Goal: Check status: Check status

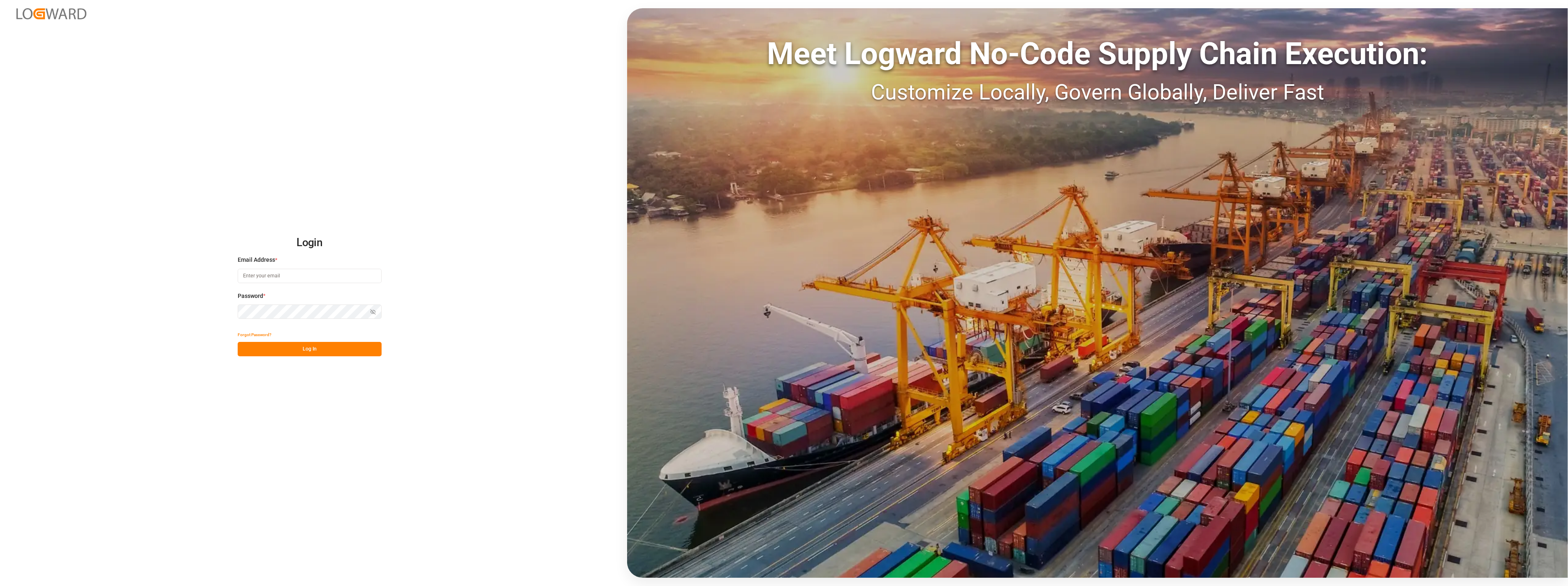
type input "[PERSON_NAME][EMAIL_ADDRESS][PERSON_NAME][DOMAIN_NAME]"
click at [305, 349] on button "Log In" at bounding box center [309, 349] width 144 height 15
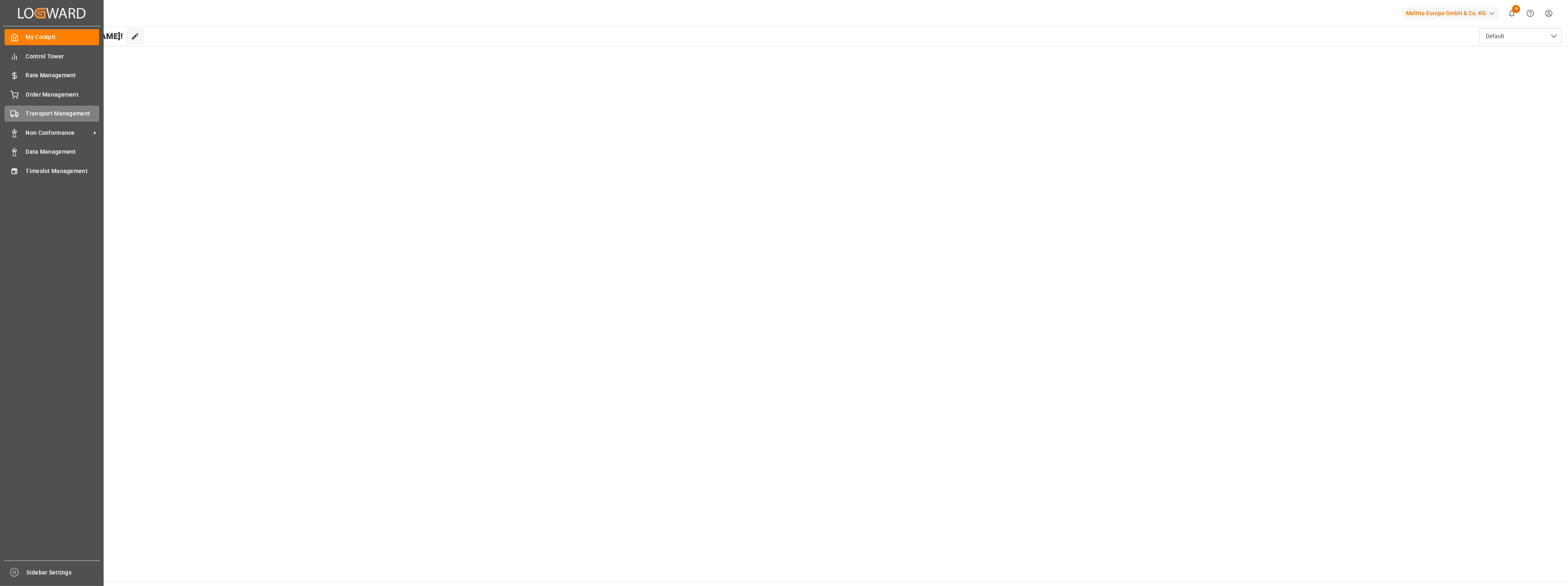
click at [55, 110] on span "Transport Management" at bounding box center [63, 114] width 74 height 9
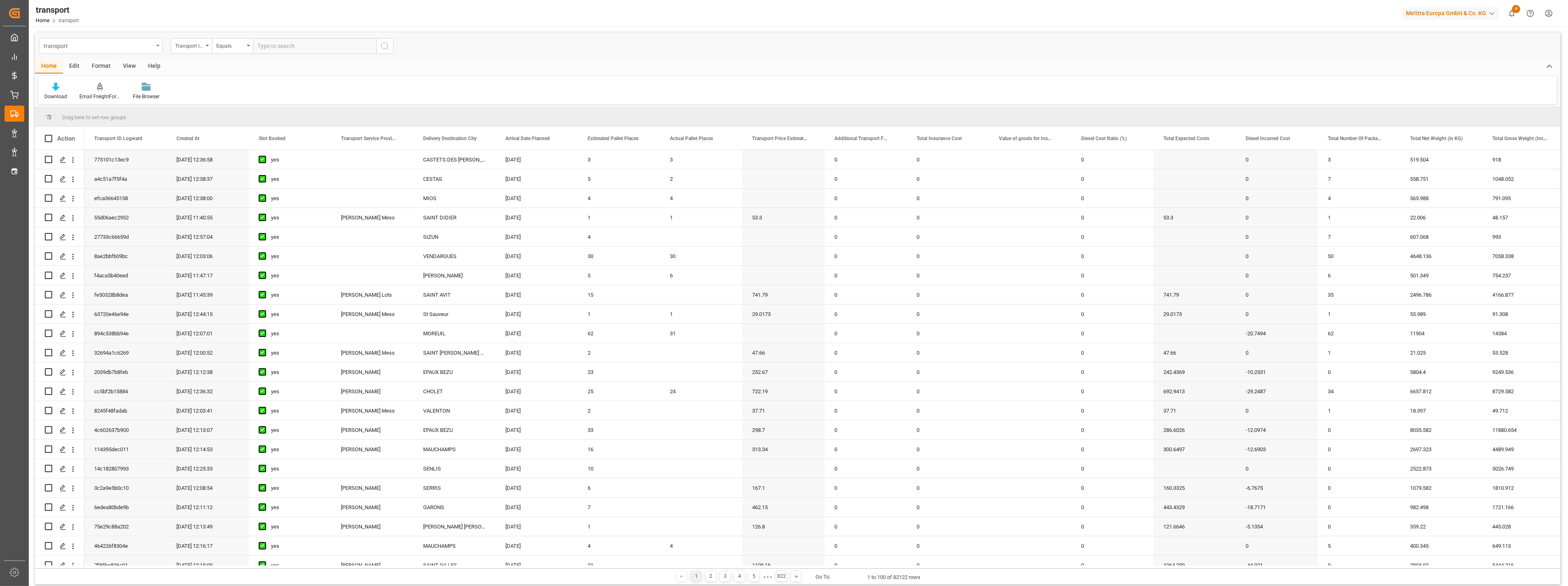
click at [117, 46] on div "transport" at bounding box center [99, 45] width 110 height 10
click at [293, 43] on input "text" at bounding box center [314, 46] width 124 height 16
paste input "109d16d33db5"
type input "109d16d33db5"
click at [390, 46] on icon "search button" at bounding box center [385, 46] width 10 height 10
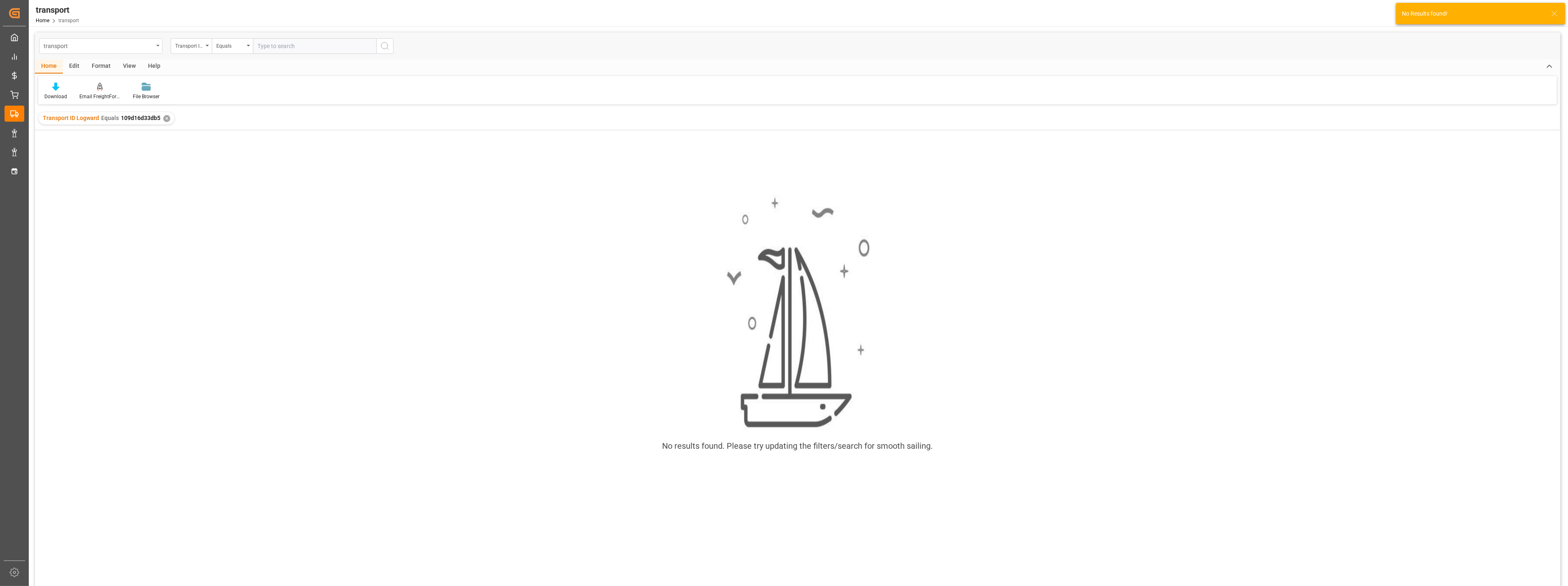
click at [141, 44] on div "transport" at bounding box center [99, 45] width 110 height 10
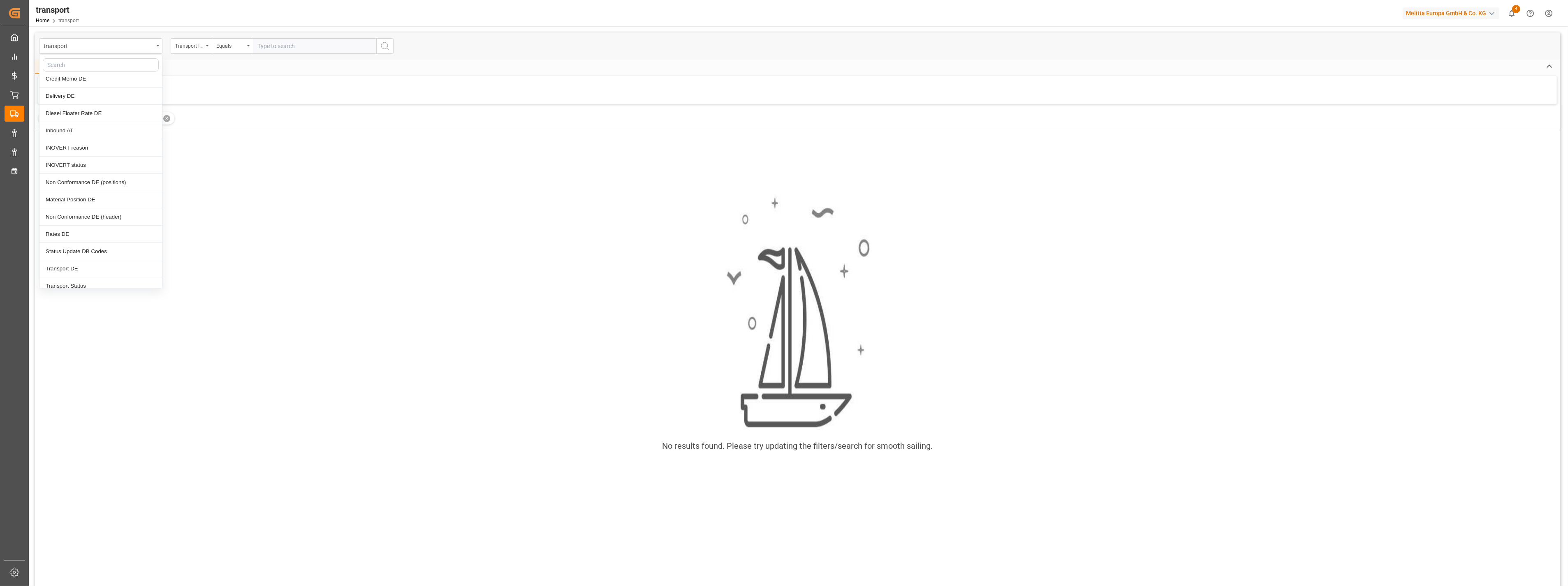
scroll to position [183, 0]
click at [102, 251] on div "Transport DE" at bounding box center [100, 246] width 122 height 17
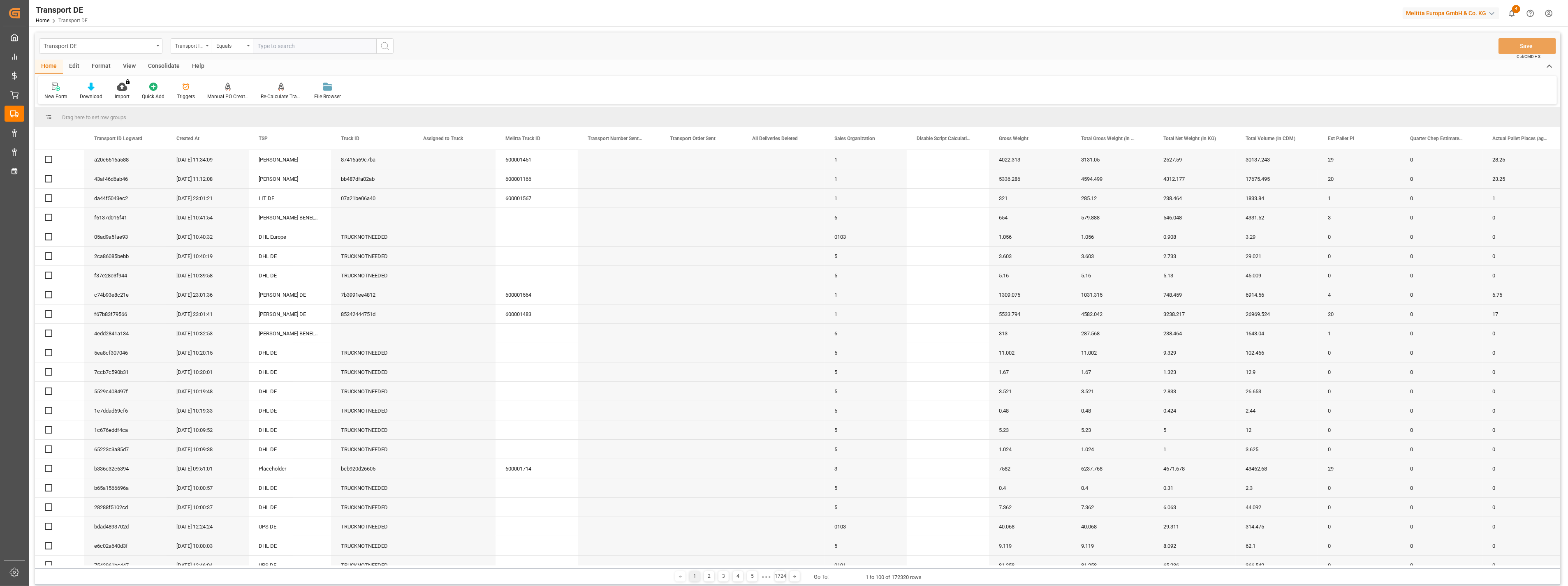
click at [297, 46] on input "text" at bounding box center [314, 46] width 124 height 16
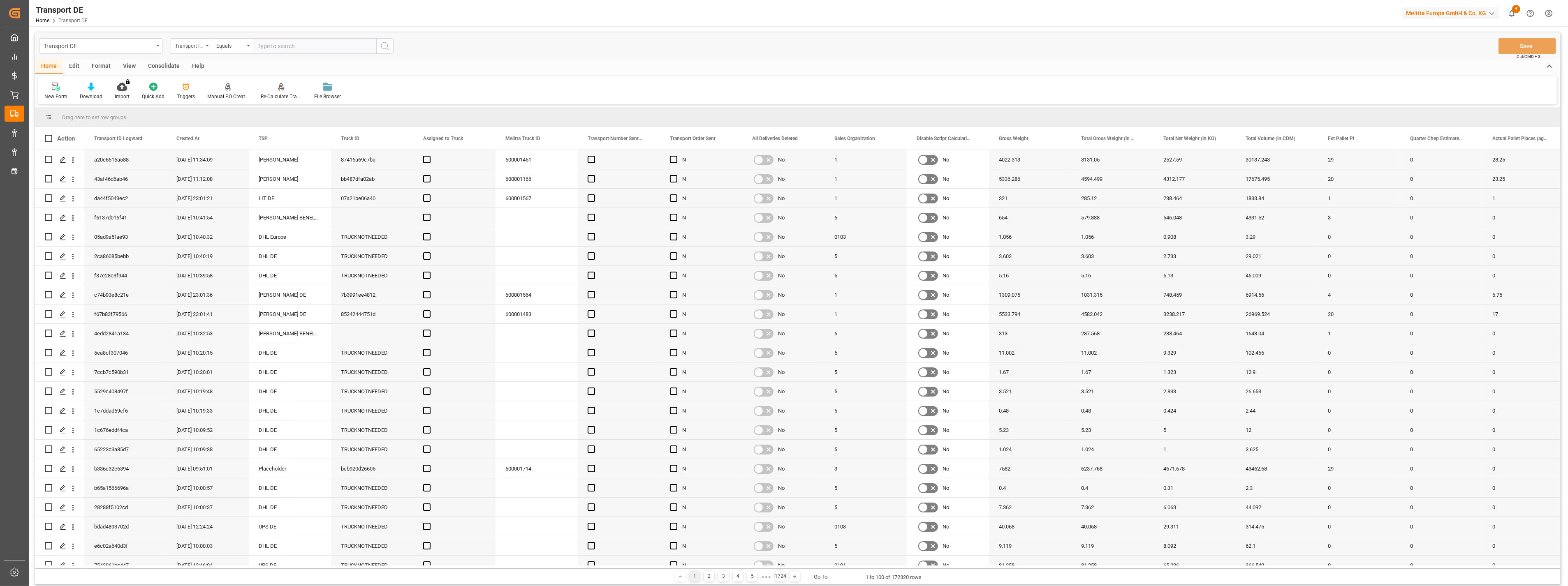
paste input "109d16d33db5"
type input "109d16d33db5"
click at [392, 44] on button "search button" at bounding box center [385, 46] width 17 height 16
